Goal: Task Accomplishment & Management: Manage account settings

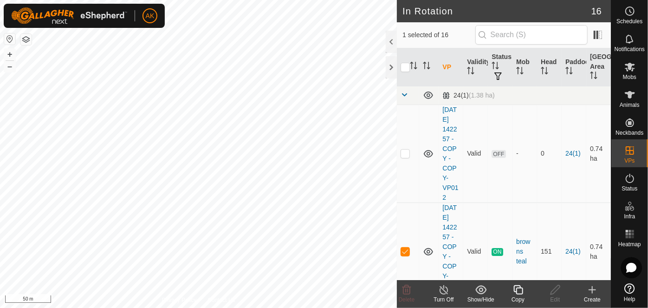
checkbox input "false"
checkbox input "true"
click at [630, 177] on icon at bounding box center [629, 178] width 11 height 11
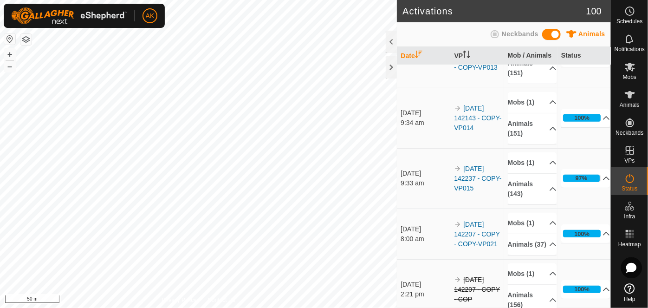
scroll to position [211, 0]
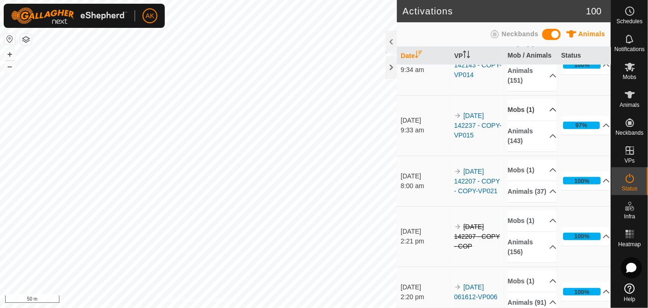
click at [523, 107] on p-accordion-header "Mobs (1)" at bounding box center [532, 109] width 49 height 21
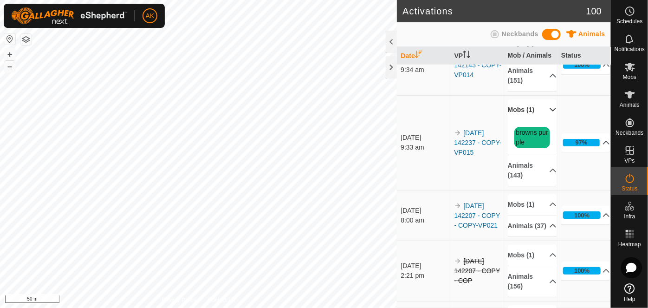
click at [523, 107] on p-accordion-header "Mobs (1)" at bounding box center [532, 109] width 49 height 21
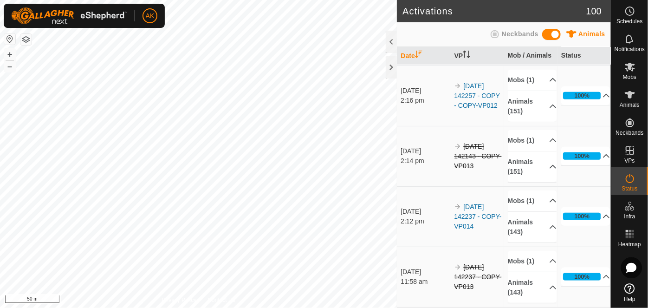
scroll to position [464, 0]
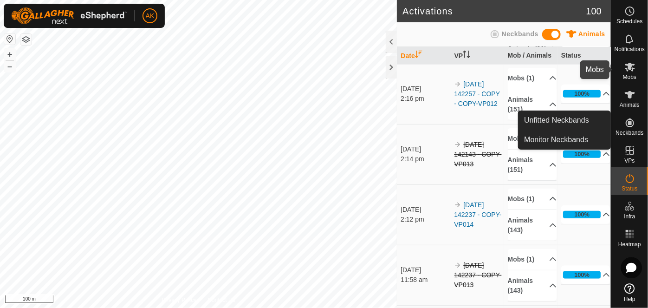
click at [627, 69] on icon at bounding box center [629, 66] width 11 height 11
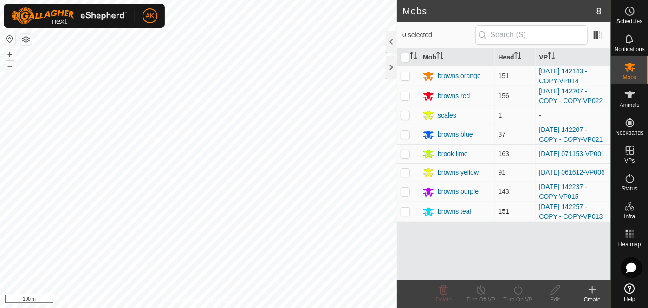
click at [406, 213] on p-checkbox at bounding box center [404, 210] width 9 height 7
checkbox input "true"
click at [513, 290] on icon at bounding box center [518, 289] width 12 height 11
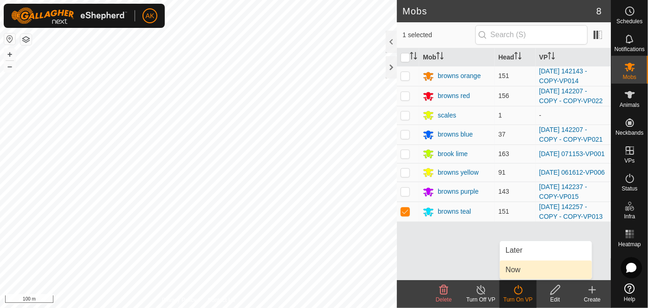
click at [518, 267] on span "Now" at bounding box center [512, 269] width 15 height 11
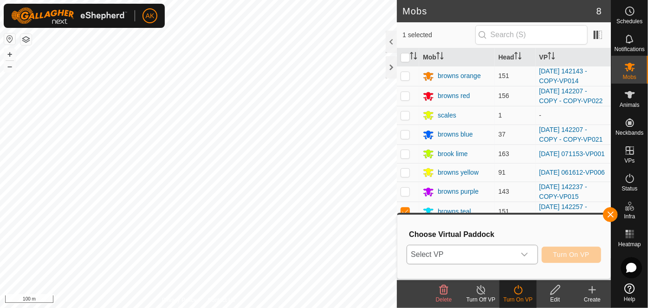
click at [479, 252] on span "Select VP" at bounding box center [461, 254] width 108 height 19
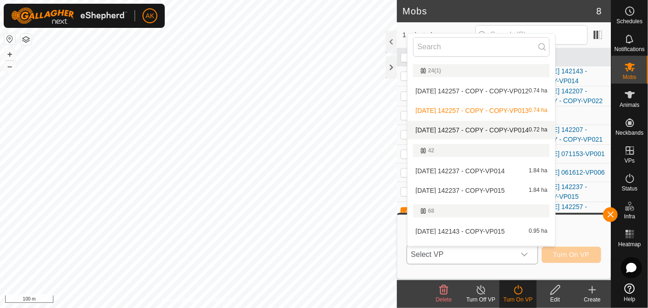
click at [464, 130] on li "[DATE] 142257 - COPY - COPY-VP014 0.72 ha" at bounding box center [481, 130] width 148 height 19
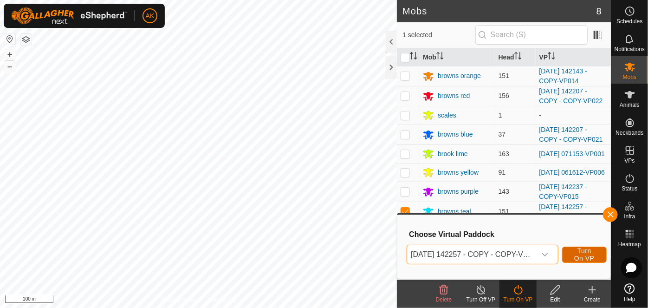
click at [585, 253] on span "Turn On VP" at bounding box center [583, 254] width 21 height 15
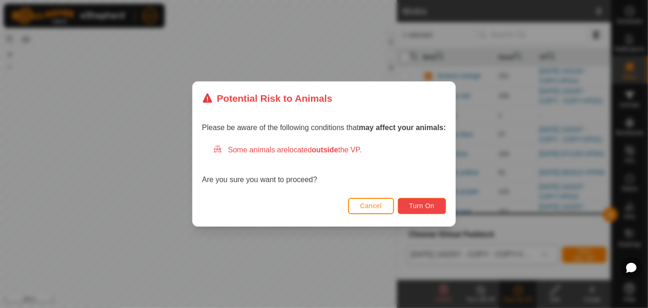
click at [430, 207] on span "Turn On" at bounding box center [421, 205] width 25 height 7
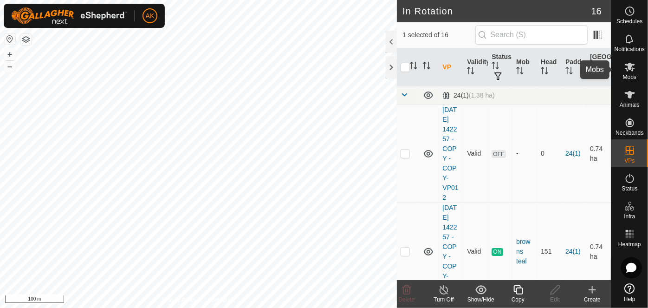
click at [627, 71] on icon at bounding box center [629, 66] width 11 height 11
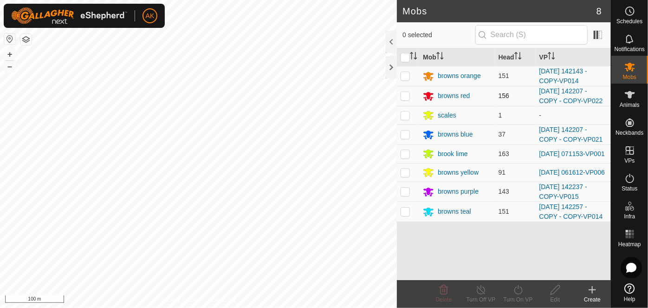
click at [404, 93] on p-checkbox at bounding box center [404, 95] width 9 height 7
checkbox input "true"
click at [513, 289] on icon at bounding box center [518, 289] width 12 height 11
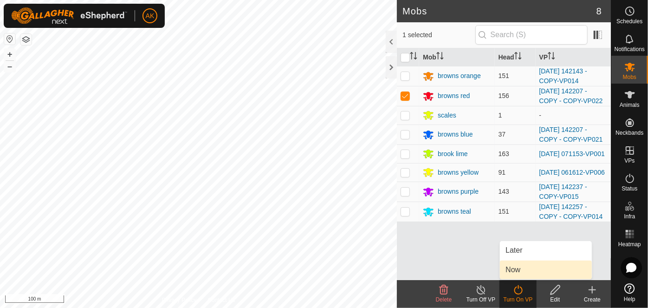
click at [516, 270] on link "Now" at bounding box center [546, 269] width 92 height 19
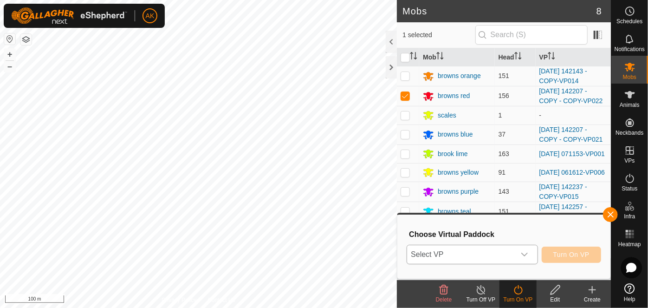
click at [464, 254] on span "Select VP" at bounding box center [461, 254] width 108 height 19
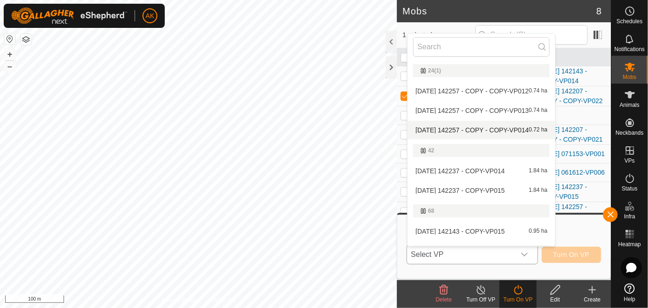
scroll to position [168, 0]
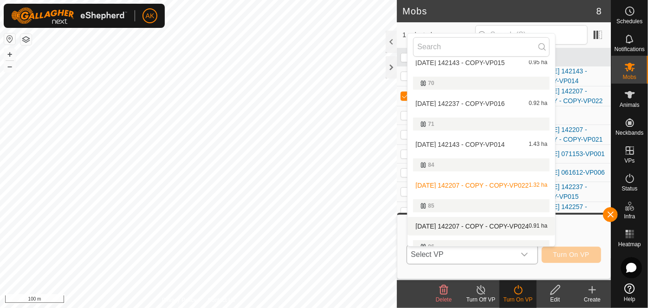
click at [451, 225] on li "[DATE] 142207 - COPY - COPY-VP024 0.91 ha" at bounding box center [481, 226] width 148 height 19
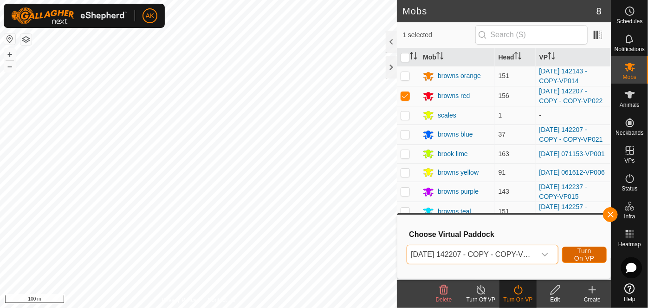
click at [586, 257] on span "Turn On VP" at bounding box center [583, 254] width 21 height 15
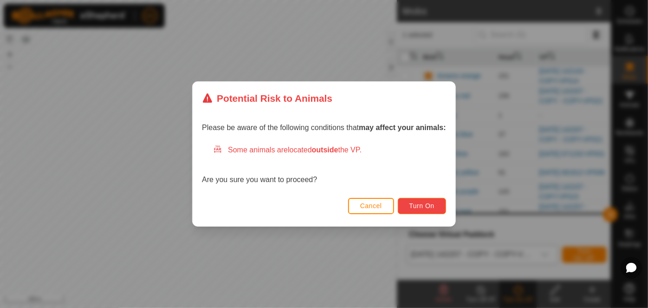
click at [433, 212] on button "Turn On" at bounding box center [422, 206] width 48 height 16
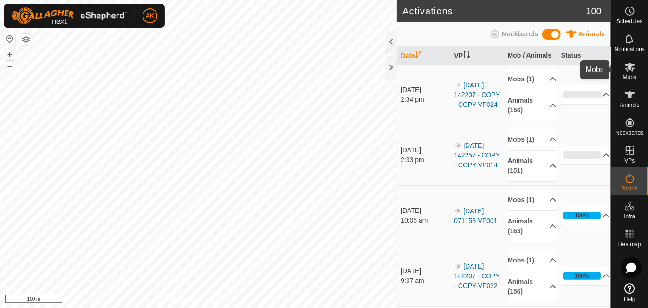
click at [631, 70] on icon at bounding box center [629, 66] width 11 height 11
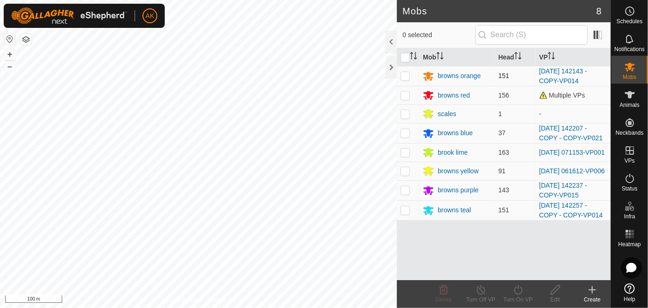
click at [403, 76] on p-checkbox at bounding box center [404, 75] width 9 height 7
checkbox input "true"
click at [515, 286] on icon at bounding box center [518, 289] width 12 height 11
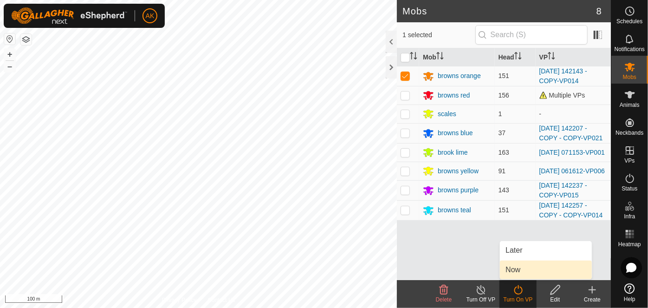
click at [513, 266] on link "Now" at bounding box center [546, 269] width 92 height 19
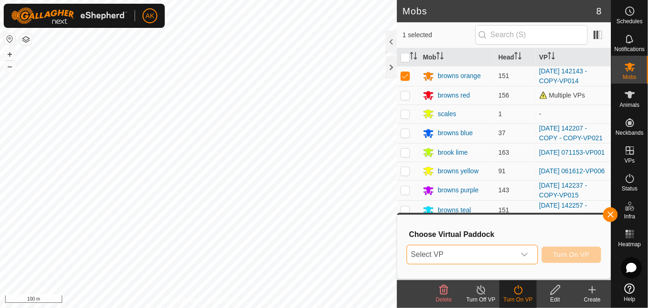
click at [489, 255] on span "Select VP" at bounding box center [461, 254] width 108 height 19
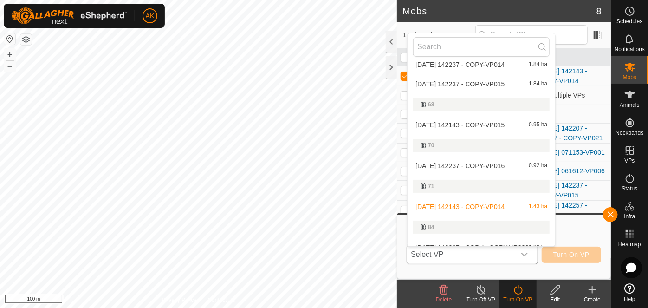
scroll to position [126, 0]
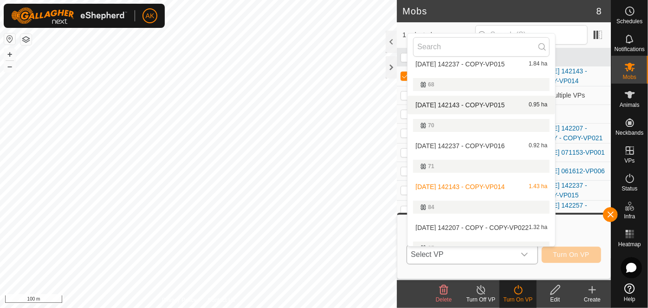
click at [469, 99] on li "[DATE] 142143 - COPY-VP015 0.95 ha" at bounding box center [481, 105] width 148 height 19
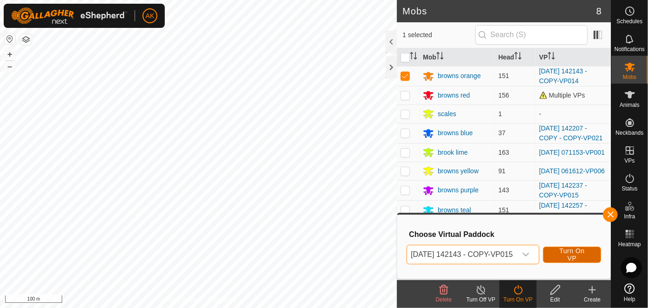
click at [582, 251] on span "Turn On VP" at bounding box center [571, 254] width 35 height 15
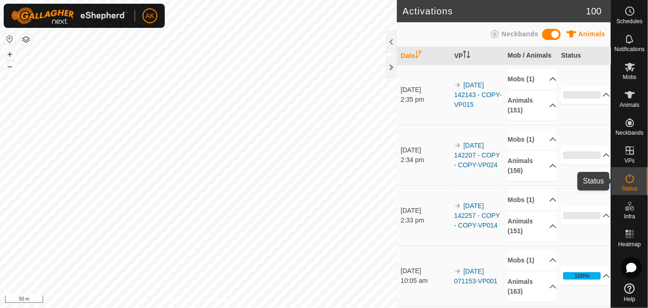
click at [630, 181] on icon at bounding box center [629, 178] width 11 height 11
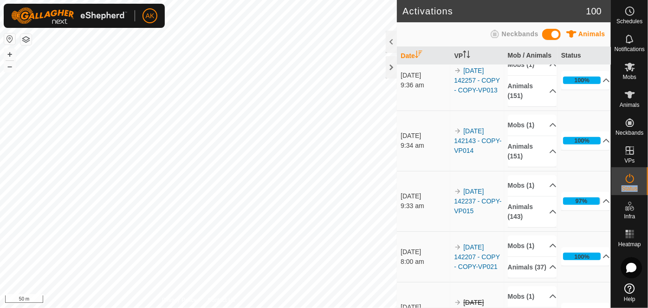
scroll to position [337, 0]
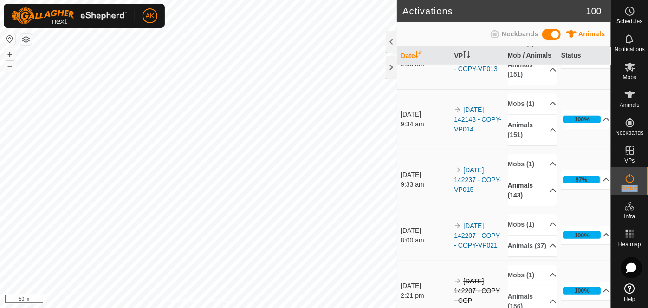
click at [520, 180] on p-accordion-header "Animals (143)" at bounding box center [532, 190] width 49 height 31
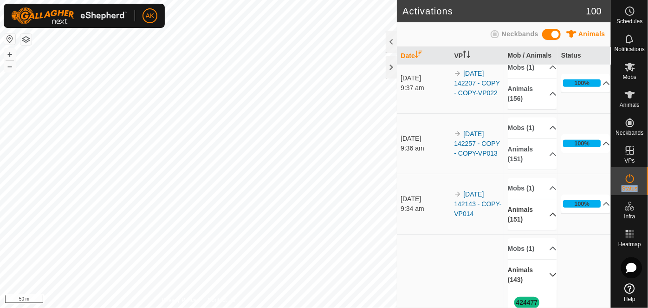
scroll to position [0, 0]
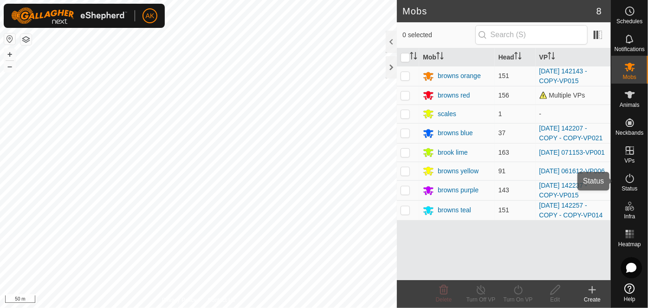
click at [626, 182] on icon at bounding box center [629, 178] width 11 height 11
click at [629, 179] on icon at bounding box center [629, 178] width 11 height 11
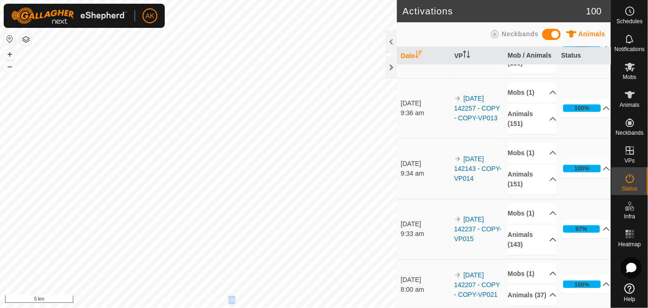
scroll to position [337, 0]
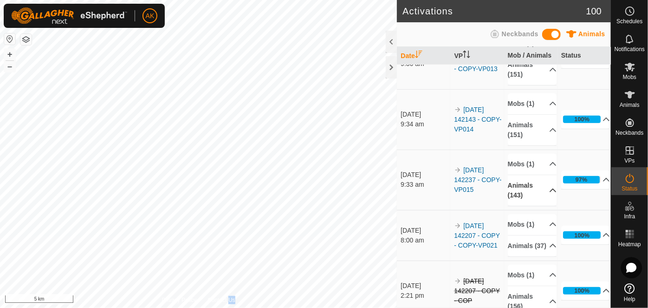
click at [549, 187] on icon at bounding box center [552, 190] width 7 height 7
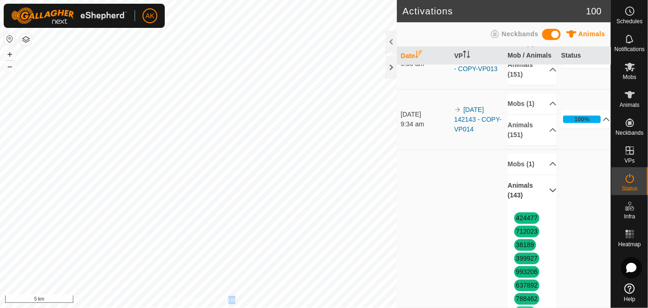
click at [543, 189] on p-accordion-header "Animals (143)" at bounding box center [532, 190] width 49 height 31
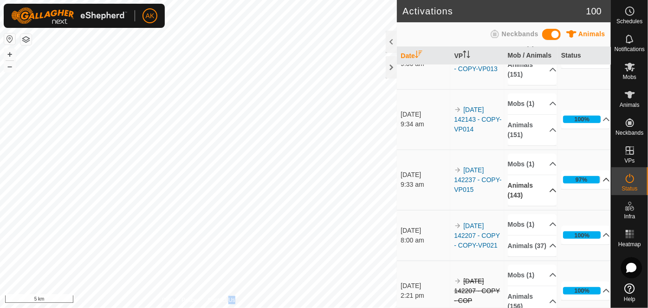
click at [602, 176] on icon at bounding box center [605, 179] width 7 height 7
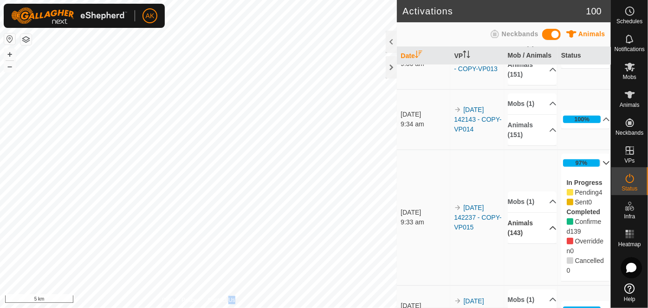
click at [593, 157] on p-accordion-header "97%" at bounding box center [585, 163] width 49 height 19
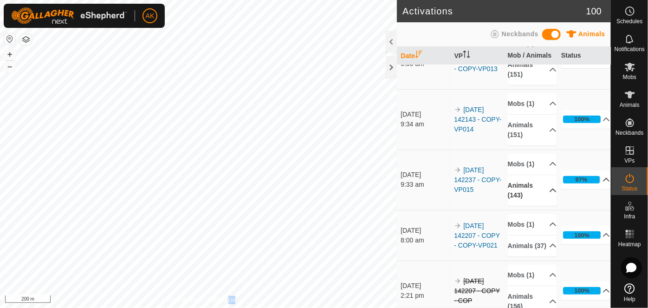
click at [399, 119] on div "Activations 100 Animals Neckbands Date VP Mob / Animals Status 20 Aug 2025 2:35…" at bounding box center [305, 154] width 611 height 308
click at [528, 101] on p-accordion-header "Mobs (1)" at bounding box center [532, 103] width 49 height 21
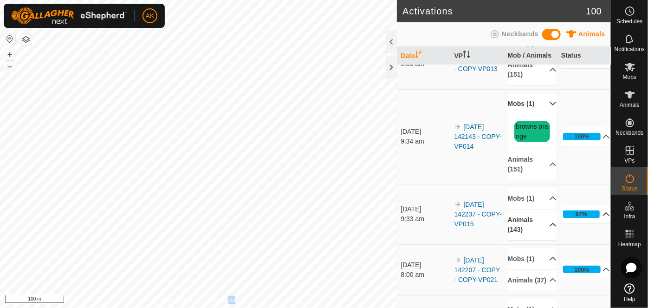
click at [528, 101] on p-accordion-header "Mobs (1)" at bounding box center [532, 103] width 49 height 21
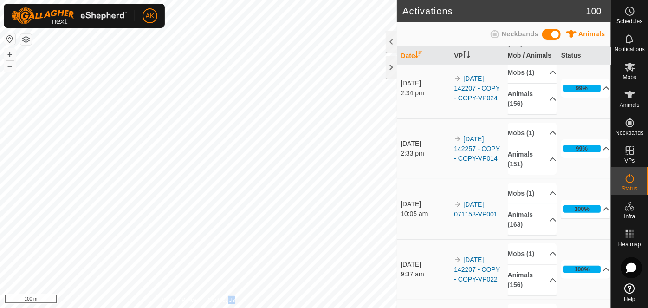
scroll to position [42, 0]
